Goal: Task Accomplishment & Management: Complete application form

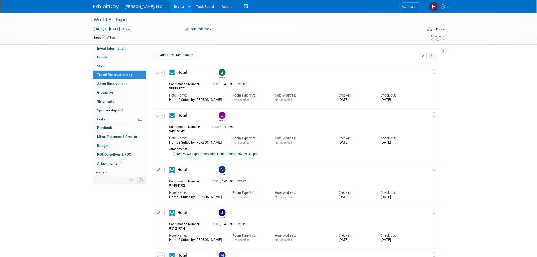
click at [170, 5] on link "Events" at bounding box center [179, 6] width 19 height 13
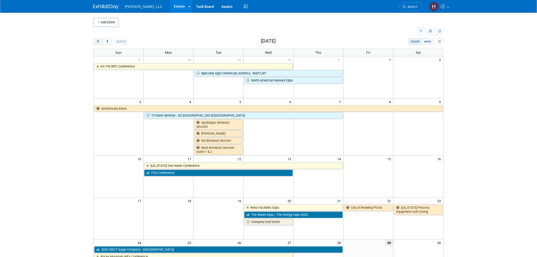
click at [100, 42] on span "prev" at bounding box center [98, 41] width 4 height 3
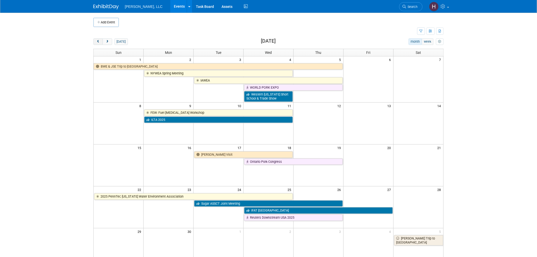
click at [100, 42] on span "prev" at bounding box center [98, 41] width 4 height 3
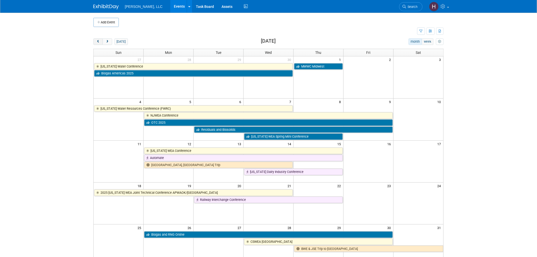
click at [100, 42] on span "prev" at bounding box center [98, 41] width 4 height 3
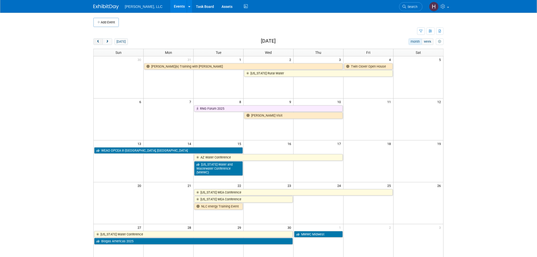
click at [100, 42] on span "prev" at bounding box center [98, 41] width 4 height 3
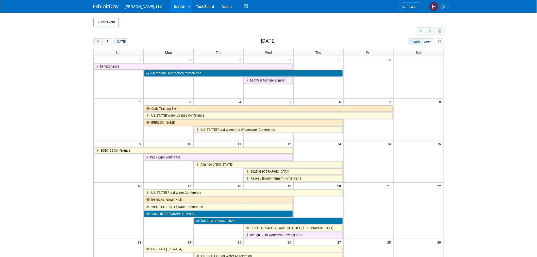
click at [100, 42] on span "prev" at bounding box center [98, 41] width 4 height 3
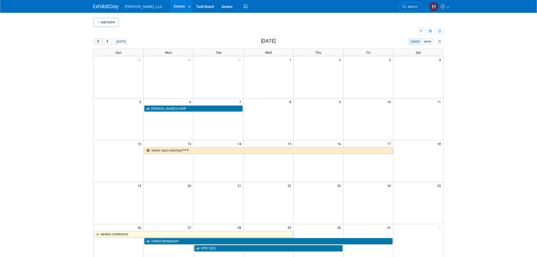
click at [100, 42] on span "prev" at bounding box center [98, 41] width 4 height 3
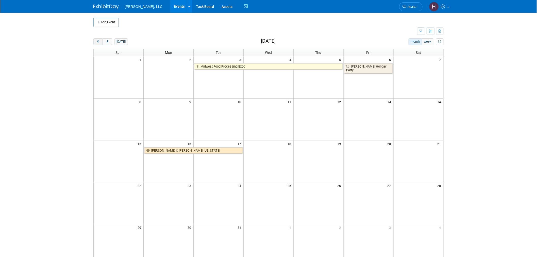
click at [100, 42] on span "prev" at bounding box center [98, 41] width 4 height 3
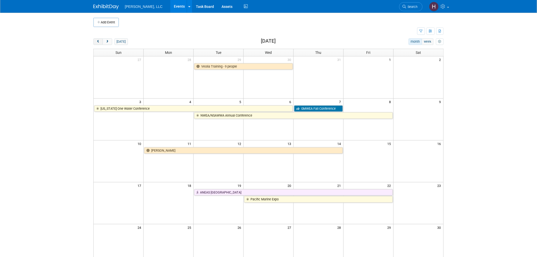
click at [100, 42] on span "prev" at bounding box center [98, 41] width 4 height 3
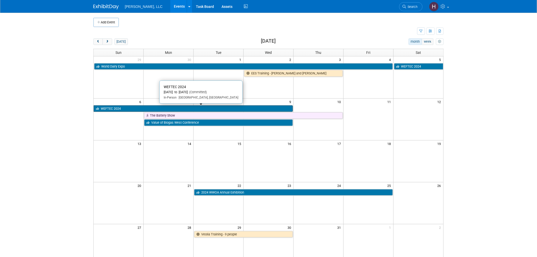
click at [141, 110] on link "WEFTEC 2024" at bounding box center [193, 108] width 199 height 7
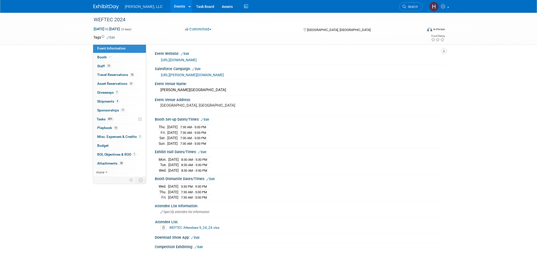
select select "Municipal"
click at [106, 112] on span "Sponsorships 11" at bounding box center [111, 110] width 28 height 4
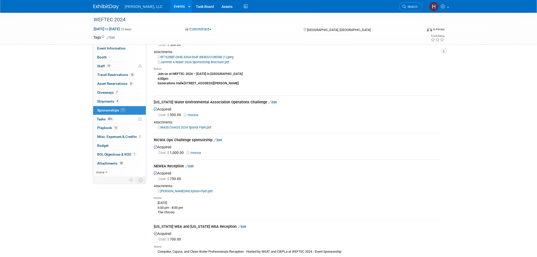
scroll to position [113, 0]
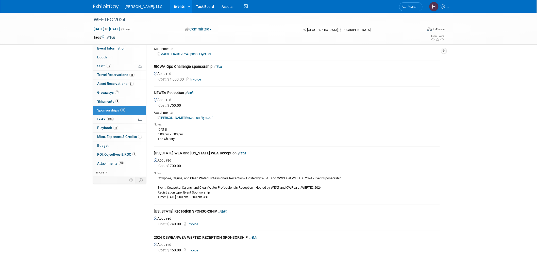
click at [183, 120] on div "Notes: Monday, October 7 6:00 pm - 8:00 pm The Chicory" at bounding box center [297, 131] width 286 height 23
click at [183, 116] on link "Howard-Carter-Reception-Flyer.pdf" at bounding box center [185, 118] width 55 height 4
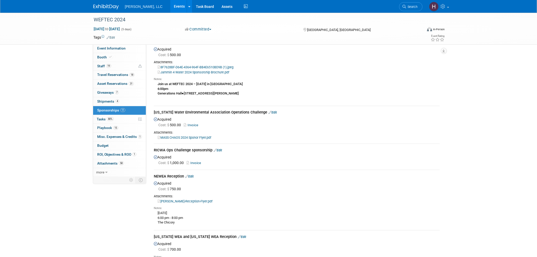
scroll to position [0, 0]
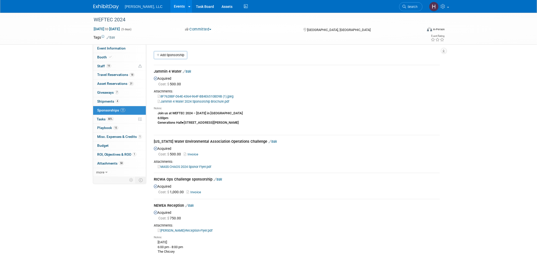
click at [170, 4] on link "Events" at bounding box center [179, 6] width 19 height 13
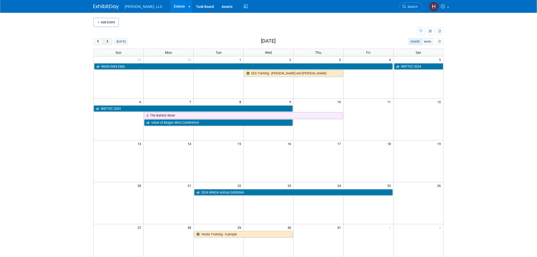
drag, startPoint x: 113, startPoint y: 46, endPoint x: 111, endPoint y: 43, distance: 3.3
click at [113, 46] on div "today month week October 2024 Sun Mon Tue Wed Thu Fri Sat 29 30 1 2 3 4 5 World…" at bounding box center [268, 173] width 350 height 270
click at [110, 42] on button "next" at bounding box center [107, 41] width 9 height 7
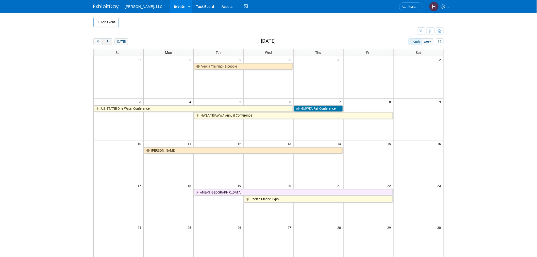
click at [110, 42] on button "next" at bounding box center [107, 41] width 9 height 7
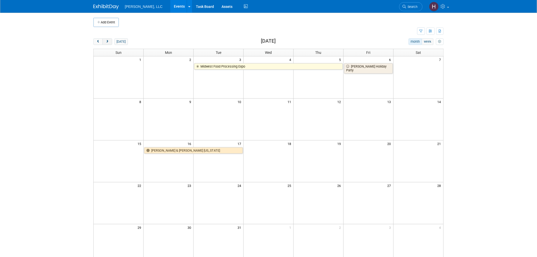
click at [110, 42] on button "next" at bounding box center [107, 41] width 9 height 7
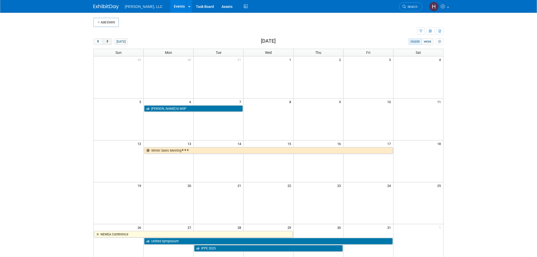
click at [110, 42] on button "next" at bounding box center [107, 41] width 9 height 7
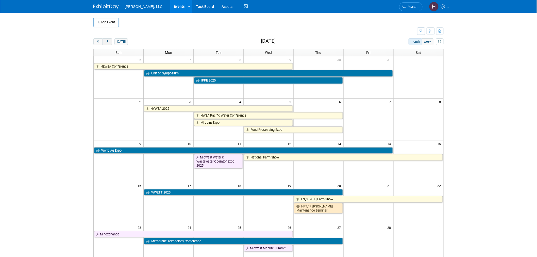
click at [110, 42] on button "next" at bounding box center [107, 41] width 9 height 7
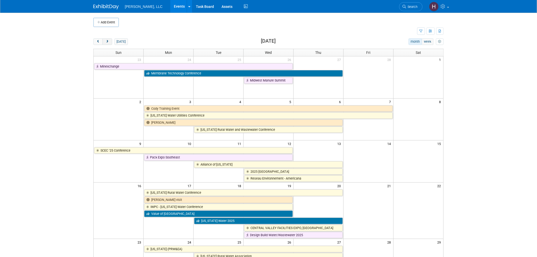
click at [110, 42] on button "next" at bounding box center [107, 41] width 9 height 7
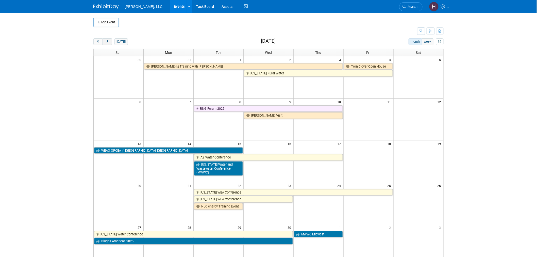
click at [110, 42] on button "next" at bounding box center [107, 41] width 9 height 7
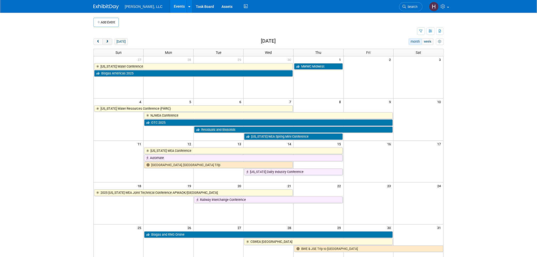
click at [110, 42] on button "next" at bounding box center [107, 41] width 9 height 7
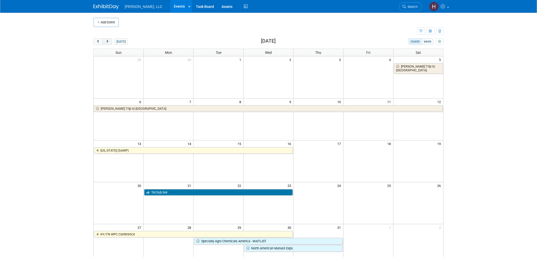
click at [110, 42] on button "next" at bounding box center [107, 41] width 9 height 7
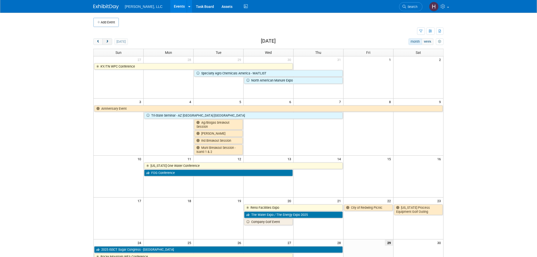
click at [110, 42] on button "next" at bounding box center [107, 41] width 9 height 7
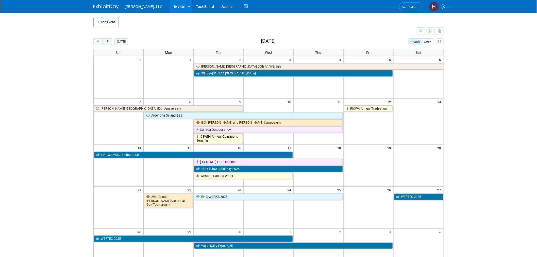
click at [110, 42] on button "next" at bounding box center [107, 41] width 9 height 7
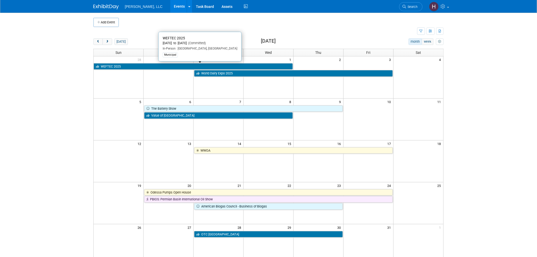
click at [153, 66] on link "WEFTEC 2025" at bounding box center [193, 66] width 199 height 7
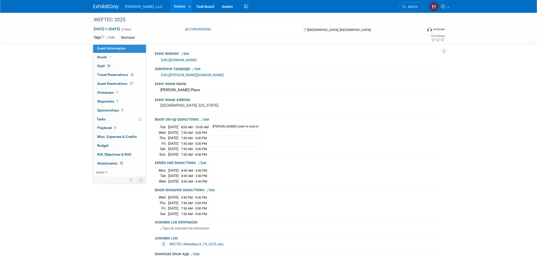
select select "Municipal"
click at [131, 94] on link "1 Giveaways 1" at bounding box center [119, 92] width 53 height 9
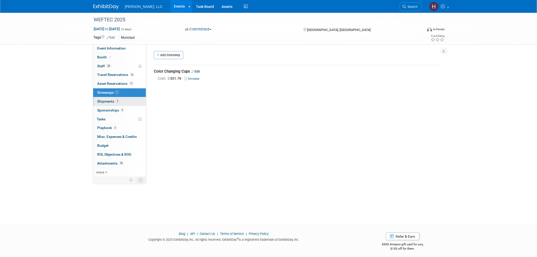
click at [131, 105] on link "1 Shipments 1" at bounding box center [119, 101] width 53 height 9
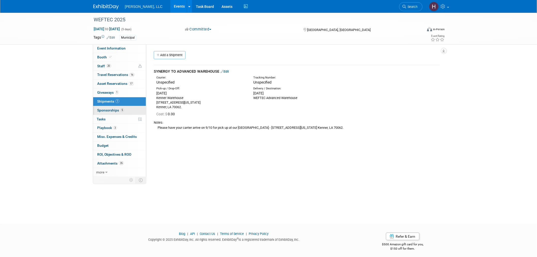
click at [130, 109] on link "5 Sponsorships 5" at bounding box center [119, 110] width 53 height 9
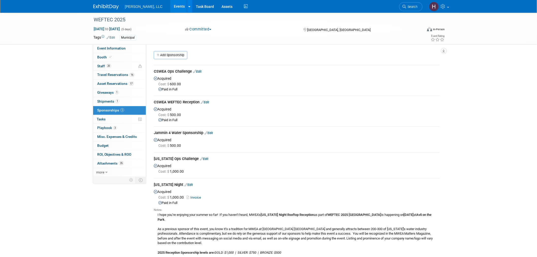
click at [177, 59] on div "Add Sponsorship" at bounding box center [298, 55] width 291 height 9
click at [177, 57] on link "Add Sponsorship" at bounding box center [171, 55] width 34 height 8
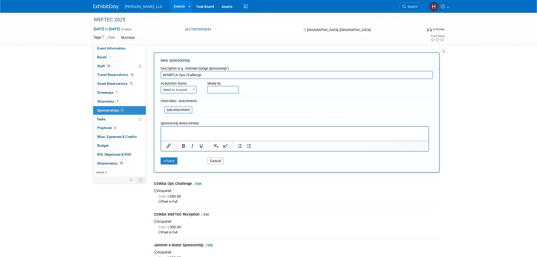
type input "NHWPCA Ops Challenge"
click at [172, 87] on span "Need to Acquire" at bounding box center [178, 89] width 35 height 7
select select "2"
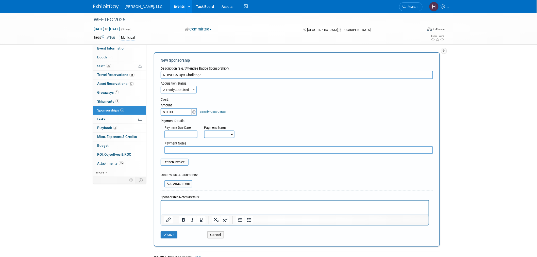
click at [186, 110] on input "$ 0.00" at bounding box center [177, 112] width 32 height 8
type input "$ 750.00"
click at [264, 128] on div "Payment Due Date Payment Status Not Paid Yet Partially Paid Paid in Full Next P…" at bounding box center [297, 130] width 280 height 15
click at [183, 159] on input "file" at bounding box center [158, 162] width 60 height 6
click at [171, 208] on p "Rich Text Area. Press ALT-0 for help." at bounding box center [295, 207] width 262 height 5
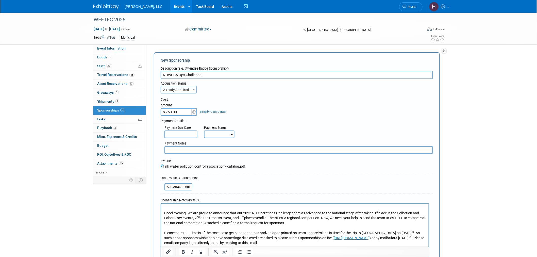
scroll to position [0, 0]
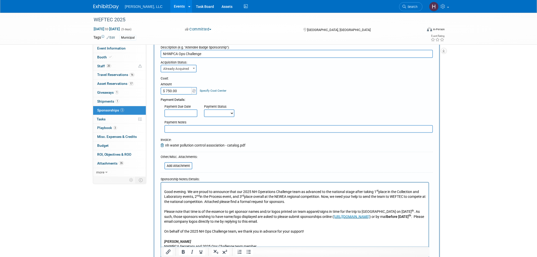
click at [163, 191] on html "Good evening. We are proud to announce that our 2025 NH Operations Challenge te…" at bounding box center [295, 215] width 268 height 67
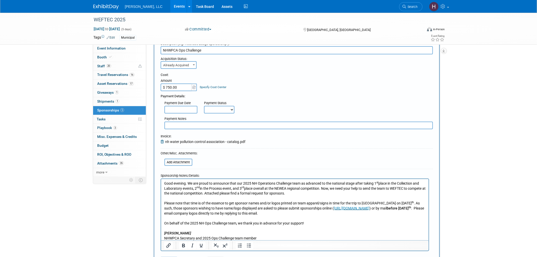
scroll to position [21, 0]
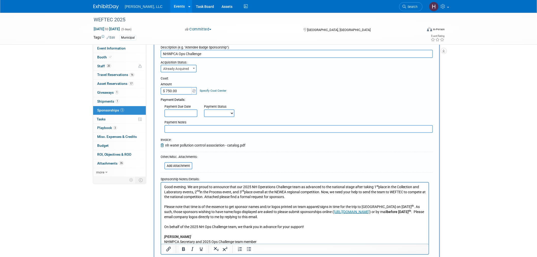
drag, startPoint x: 249, startPoint y: 235, endPoint x: 303, endPoint y: 360, distance: 136.0
click at [161, 182] on html "Good evening. We are proud to announce that our 2025 NH Operations Challenge te…" at bounding box center [295, 213] width 268 height 62
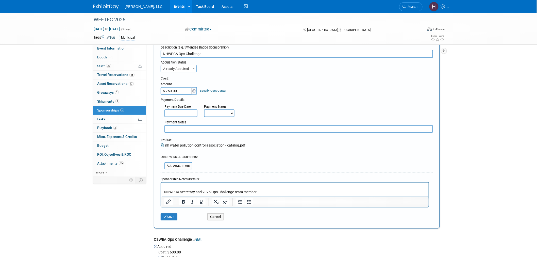
click at [176, 67] on span "Already Acquired" at bounding box center [178, 68] width 35 height 7
click at [188, 112] on input "text" at bounding box center [180, 113] width 33 height 8
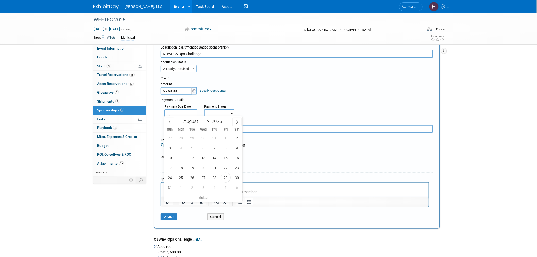
click at [187, 112] on input "text" at bounding box center [180, 113] width 33 height 8
click at [229, 113] on select "Not Paid Yet Partially Paid Paid in Full" at bounding box center [219, 113] width 30 height 8
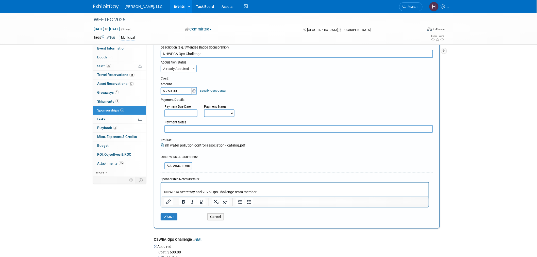
select select "1"
click at [204, 109] on select "Not Paid Yet Partially Paid Paid in Full" at bounding box center [219, 113] width 30 height 8
click at [173, 214] on button "Save" at bounding box center [169, 216] width 17 height 7
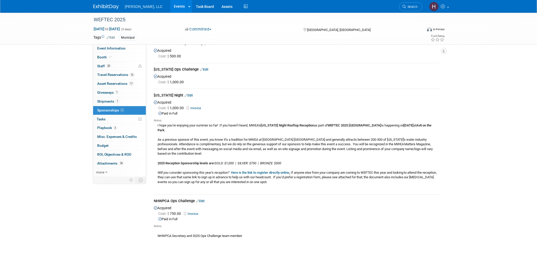
scroll to position [129, 0]
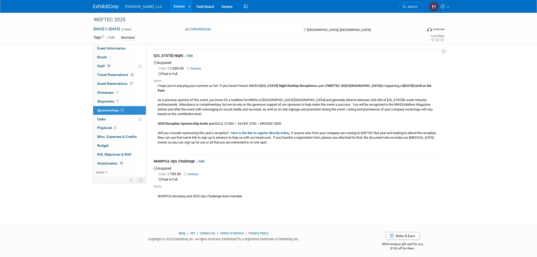
click at [201, 160] on link "Edit" at bounding box center [200, 161] width 8 height 4
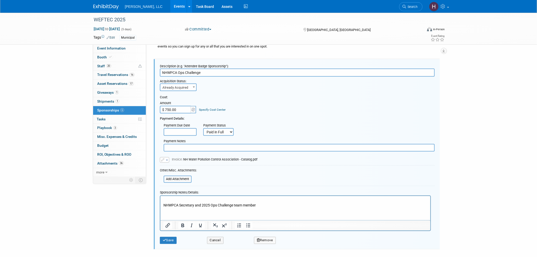
scroll to position [0, 0]
click at [273, 206] on p "NHWPCA Secretary and 2025 Ops Challenge team member" at bounding box center [295, 203] width 264 height 10
click at [173, 237] on button "Save" at bounding box center [168, 240] width 17 height 7
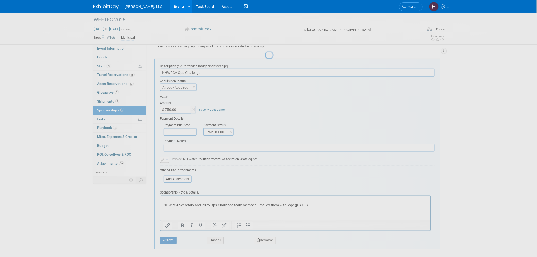
scroll to position [129, 0]
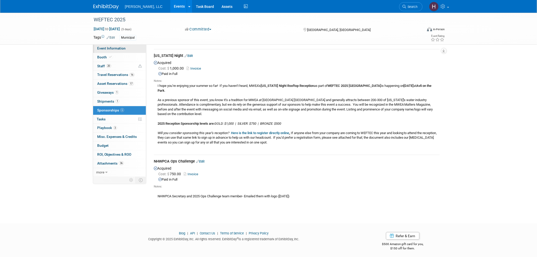
click at [130, 48] on link "Event Information" at bounding box center [119, 48] width 53 height 9
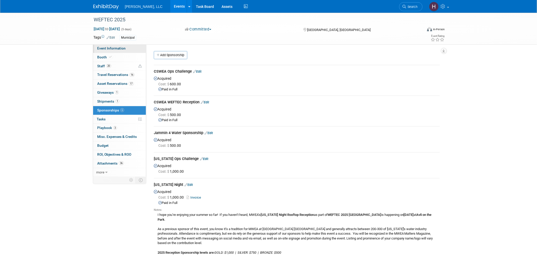
select select "Municipal"
